Goal: Task Accomplishment & Management: Manage account settings

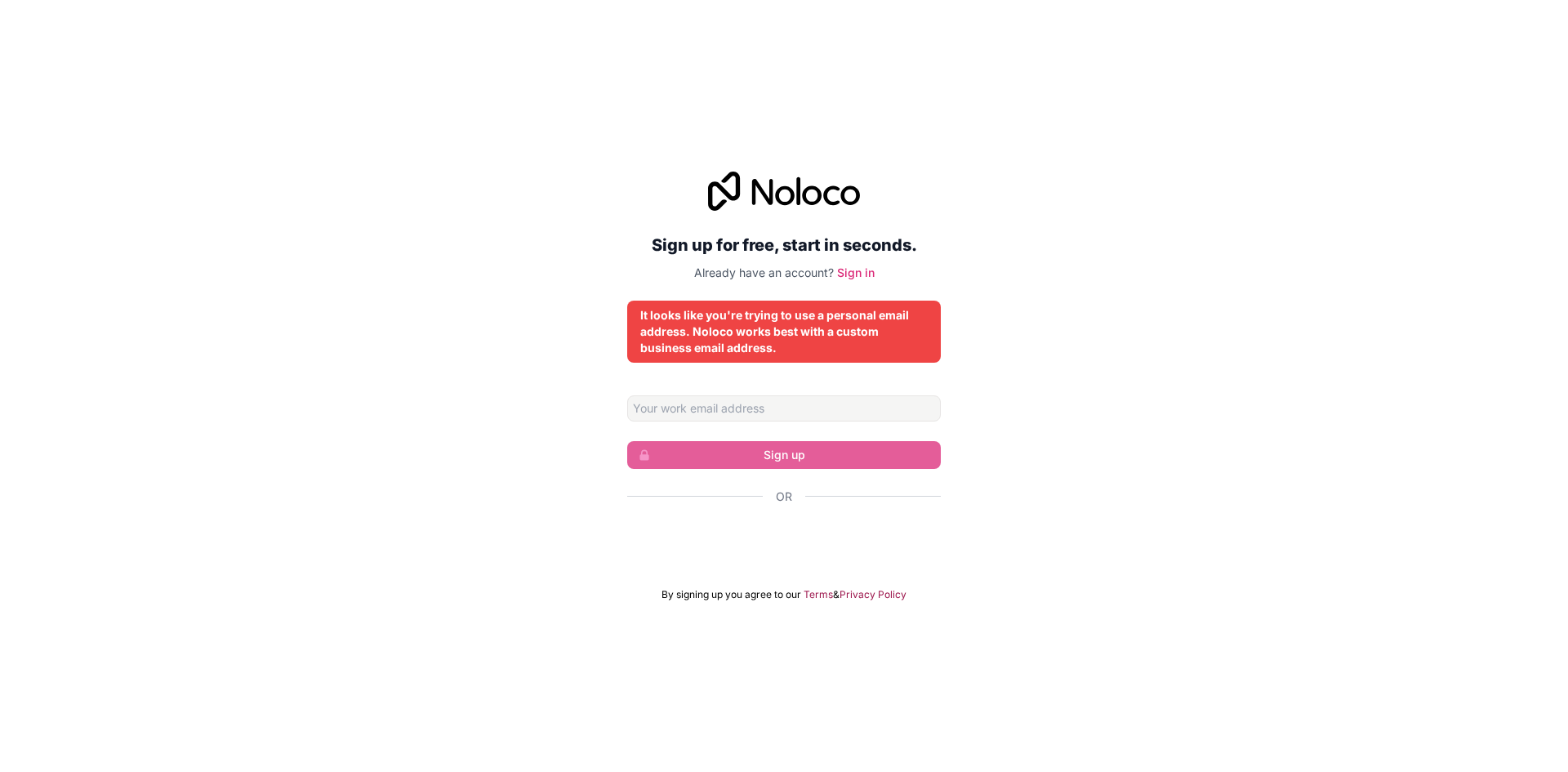
click at [887, 345] on div "It looks like you're trying to use a personal email address. Noloco works best …" at bounding box center [783, 331] width 287 height 49
click at [681, 309] on div "It looks like you're trying to use a personal email address. Noloco works best …" at bounding box center [783, 331] width 287 height 49
click at [677, 392] on div "Sign up for free, start in seconds. Already have an account? Sign in It looks l…" at bounding box center [784, 386] width 314 height 429
click at [677, 406] on input "Email address" at bounding box center [784, 408] width 314 height 26
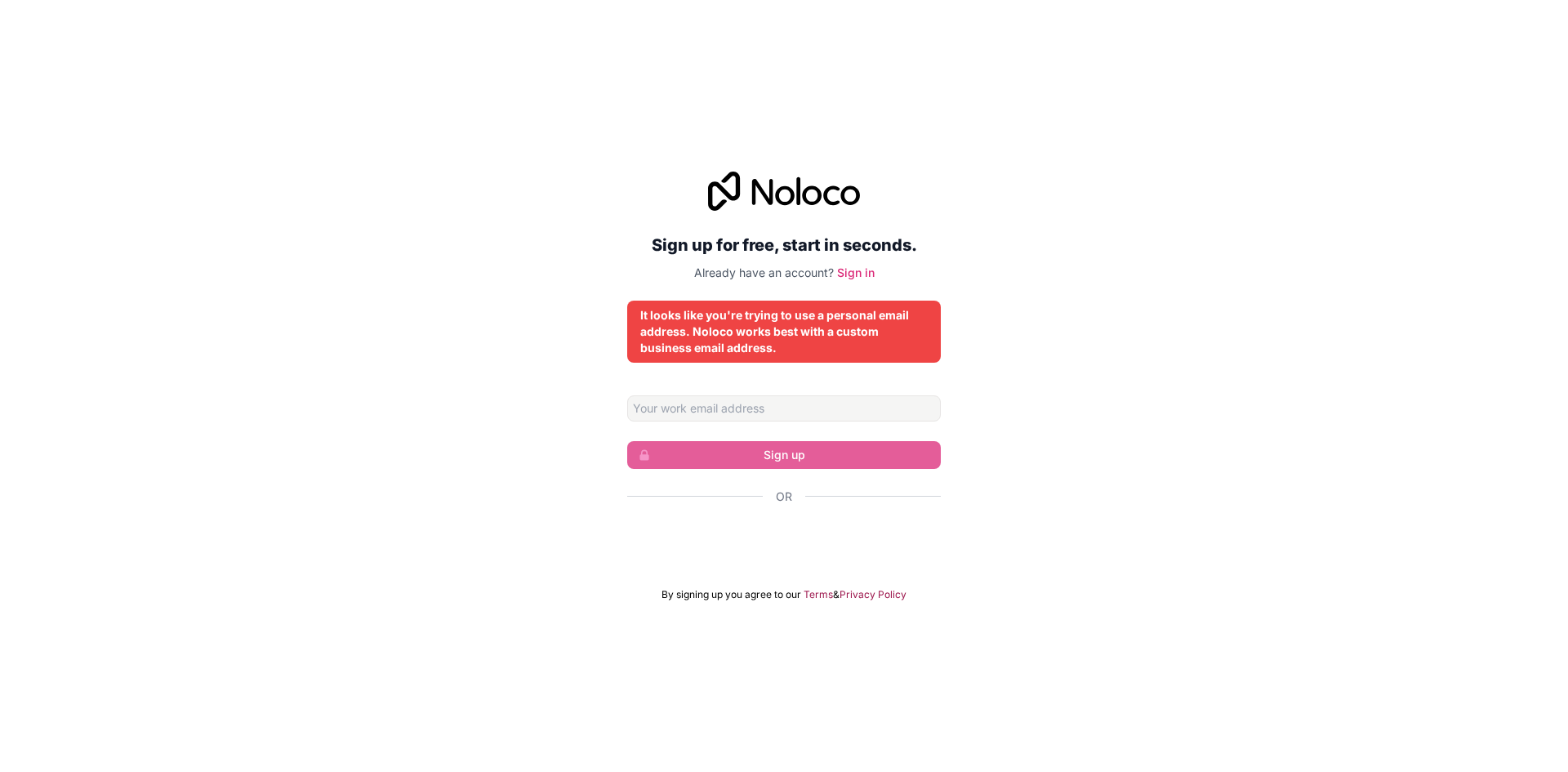
click at [879, 389] on div "Sign up for free, start in seconds. Already have an account? Sign in It looks l…" at bounding box center [784, 386] width 314 height 429
click at [858, 273] on link "Sign in" at bounding box center [857, 272] width 38 height 14
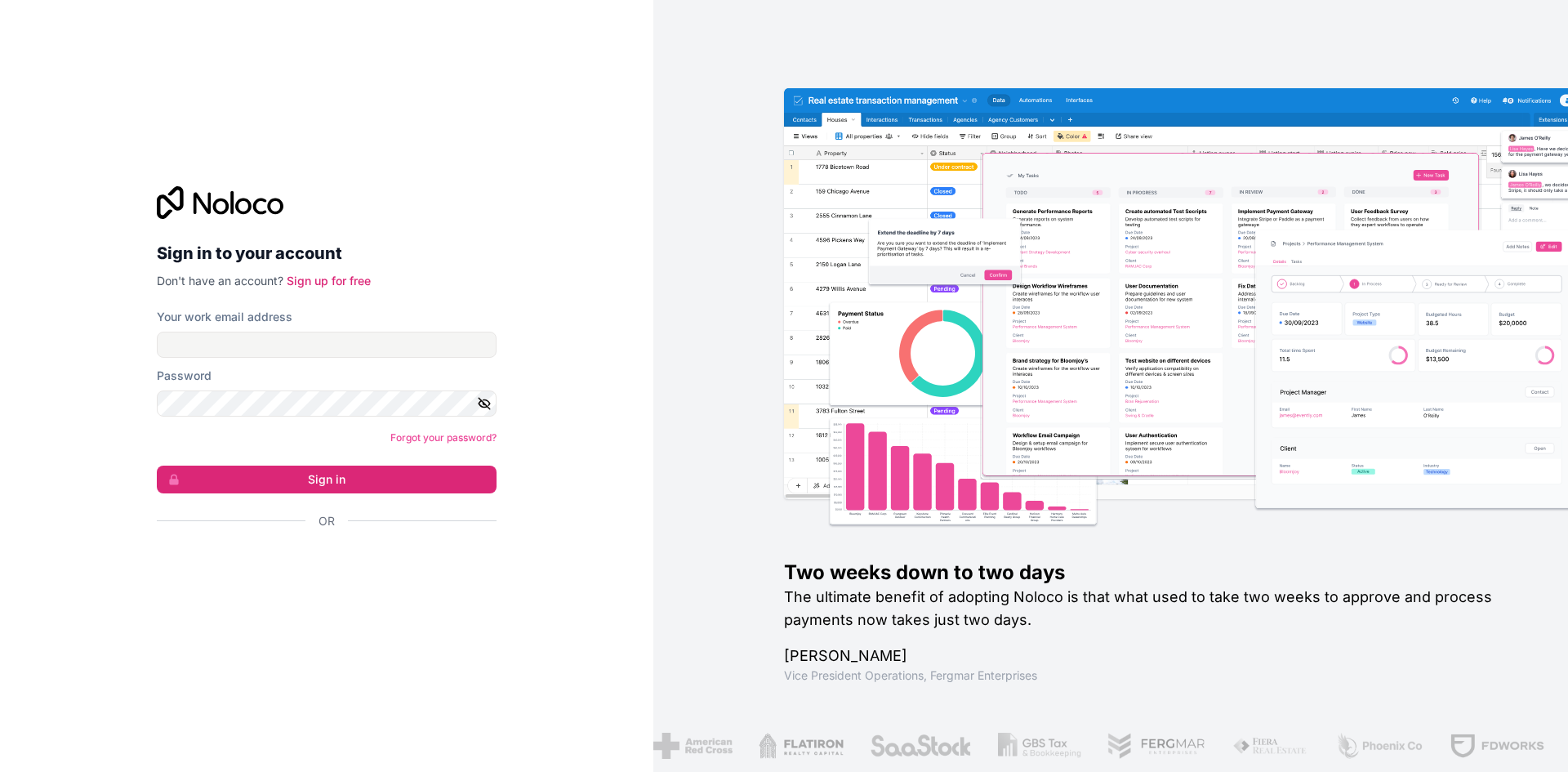
click at [246, 325] on div "Your work email address" at bounding box center [327, 333] width 340 height 49
click at [246, 335] on input "Your work email address" at bounding box center [327, 345] width 340 height 26
